Goal: Obtain resource: Download file/media

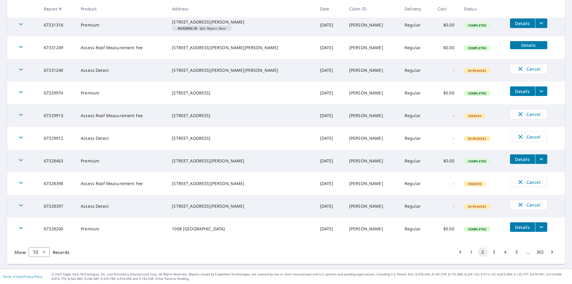
scroll to position [123, 0]
click at [467, 251] on button "1" at bounding box center [472, 252] width 10 height 10
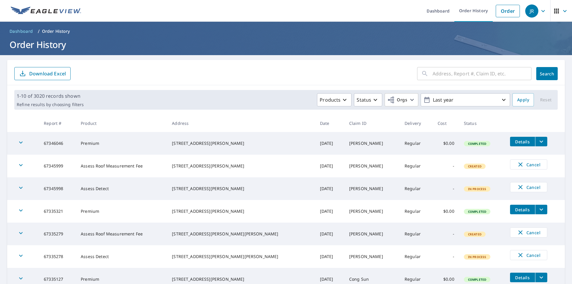
click at [514, 141] on span "Details" at bounding box center [523, 142] width 18 height 6
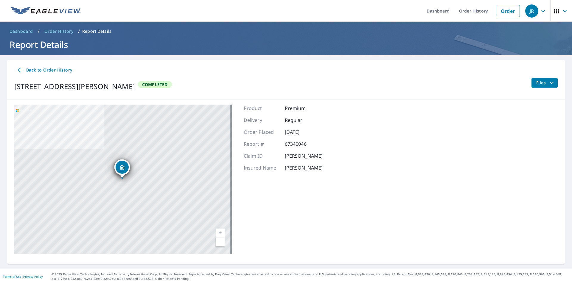
click at [541, 85] on span "Files" at bounding box center [546, 82] width 19 height 7
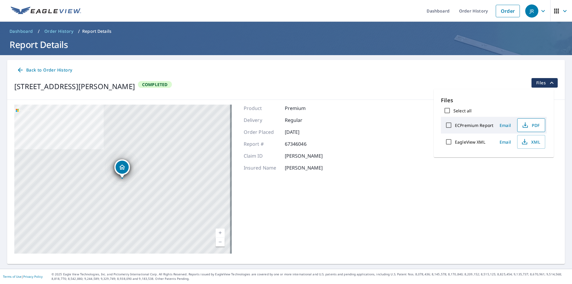
click at [526, 128] on icon "button" at bounding box center [525, 127] width 5 height 2
click at [522, 144] on icon "button" at bounding box center [524, 143] width 5 height 2
click at [61, 69] on span "Back to Order History" at bounding box center [44, 69] width 55 height 7
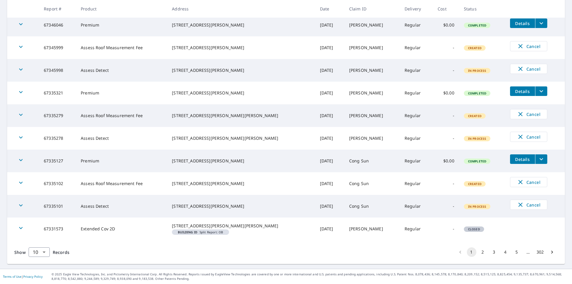
scroll to position [123, 0]
click at [479, 250] on button "2" at bounding box center [484, 252] width 10 height 10
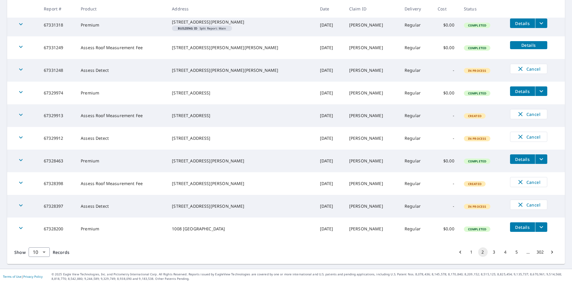
scroll to position [123, 0]
click at [490, 252] on button "3" at bounding box center [495, 252] width 10 height 10
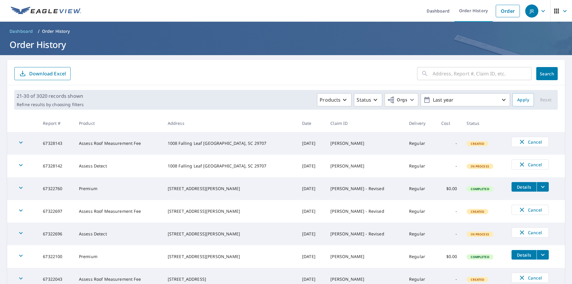
click at [555, 13] on icon "button" at bounding box center [556, 10] width 7 height 7
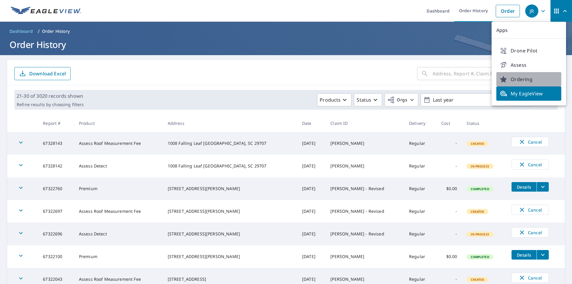
click at [530, 79] on span "Ordering" at bounding box center [529, 79] width 58 height 7
